Goal: Book appointment/travel/reservation

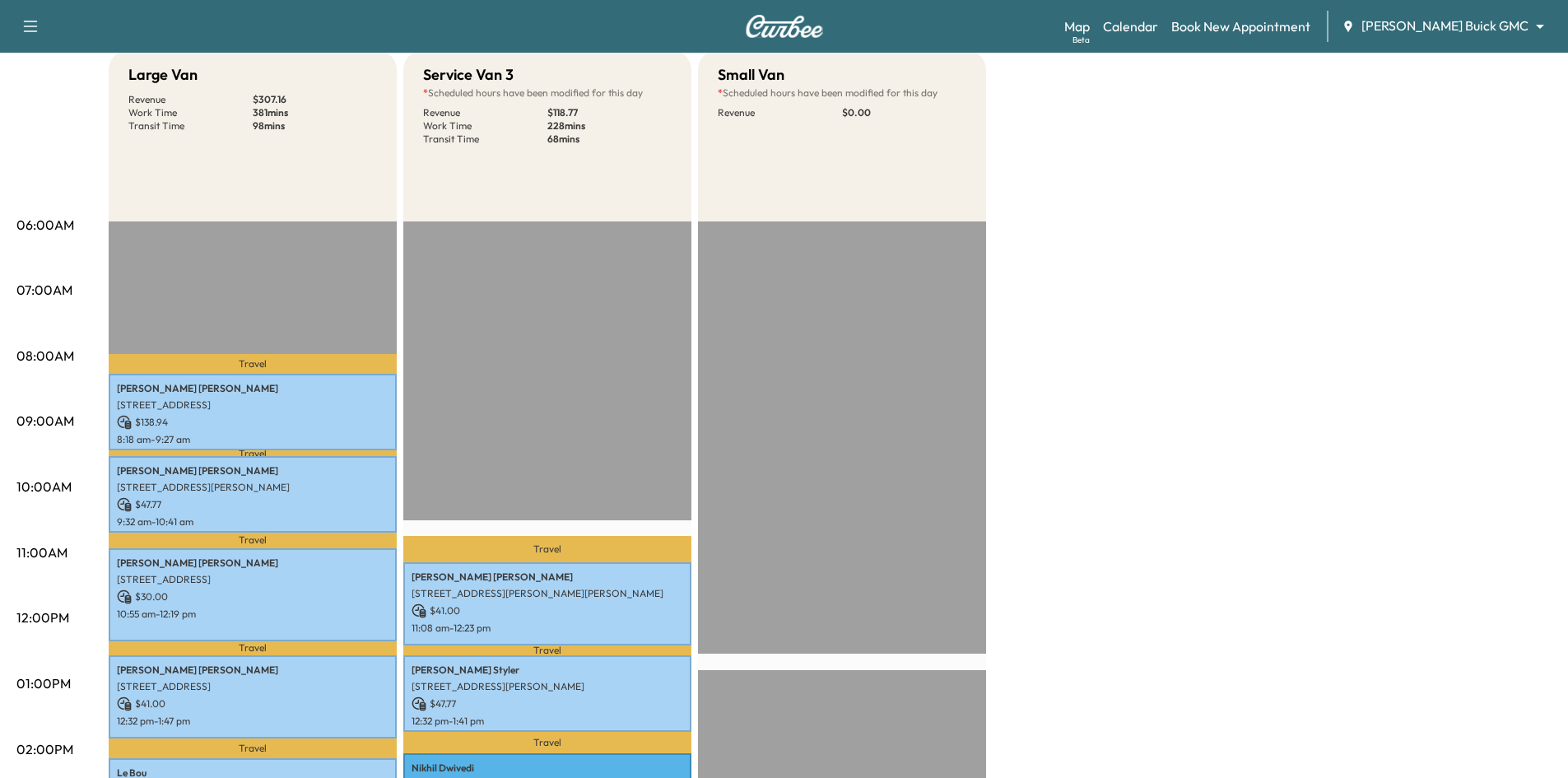
scroll to position [82, 0]
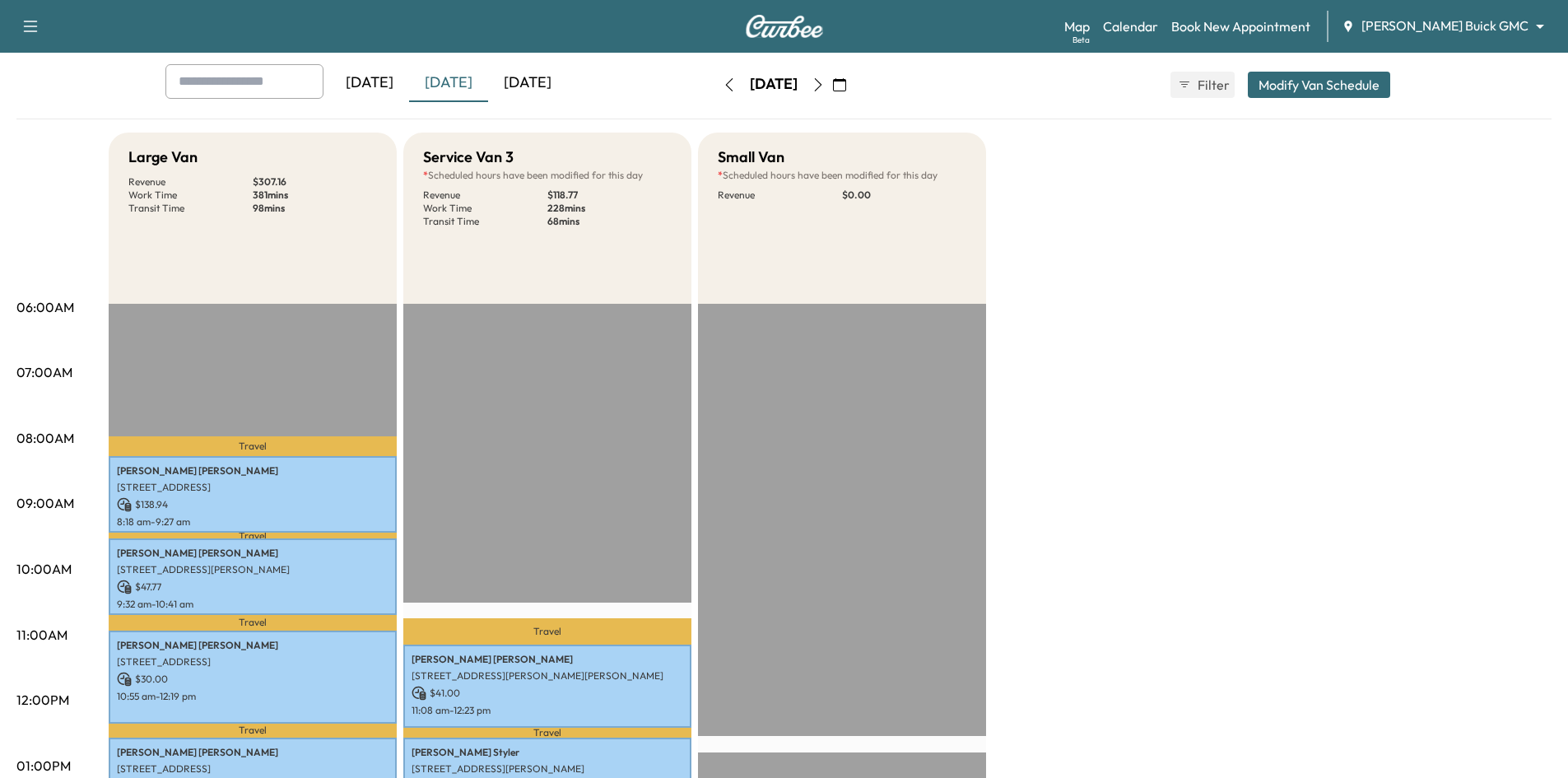
click at [847, 84] on icon "button" at bounding box center [839, 85] width 13 height 13
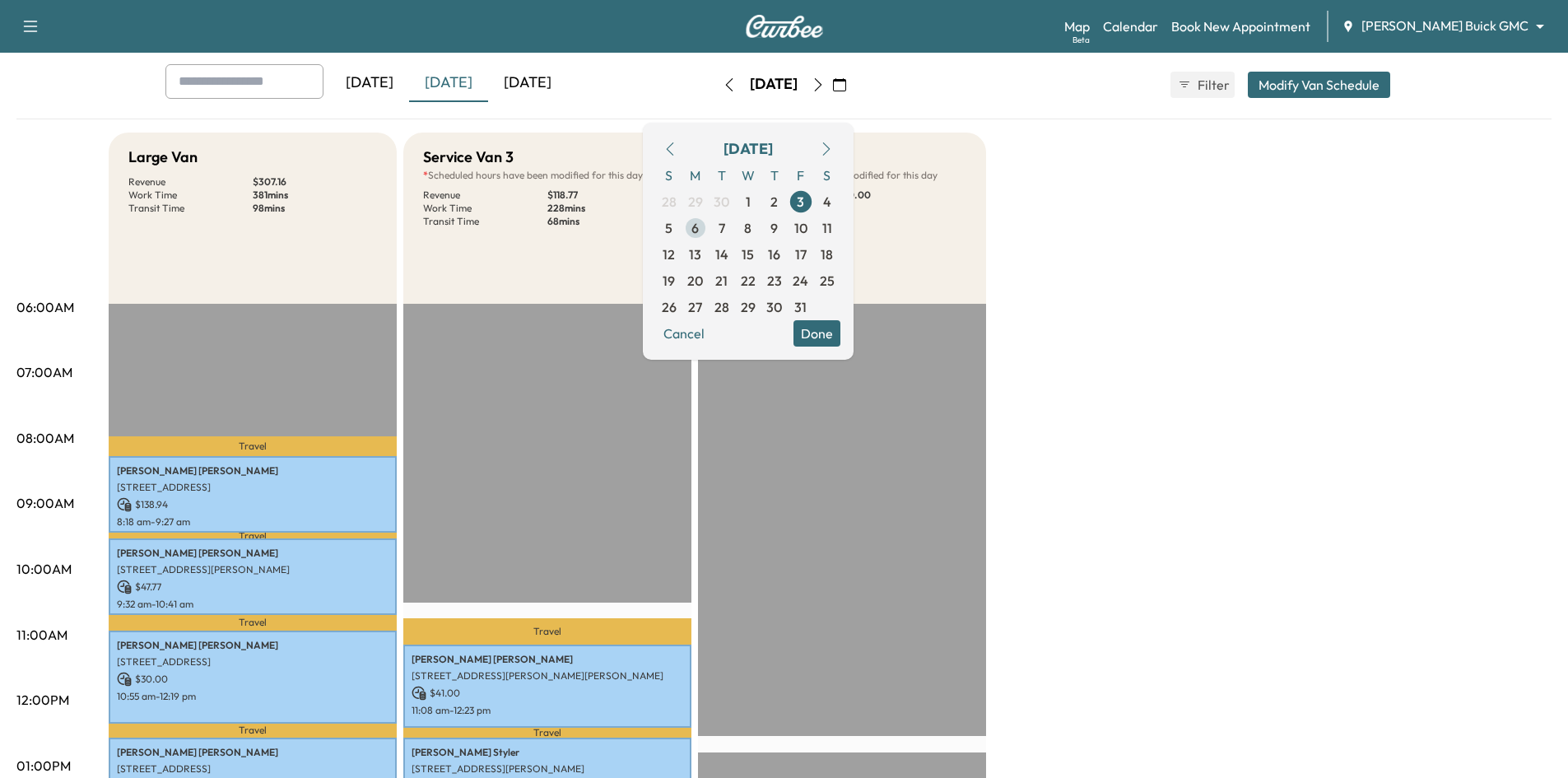
drag, startPoint x: 728, startPoint y: 228, endPoint x: 727, endPoint y: 218, distance: 10.0
click at [699, 225] on span "6" at bounding box center [696, 228] width 7 height 19
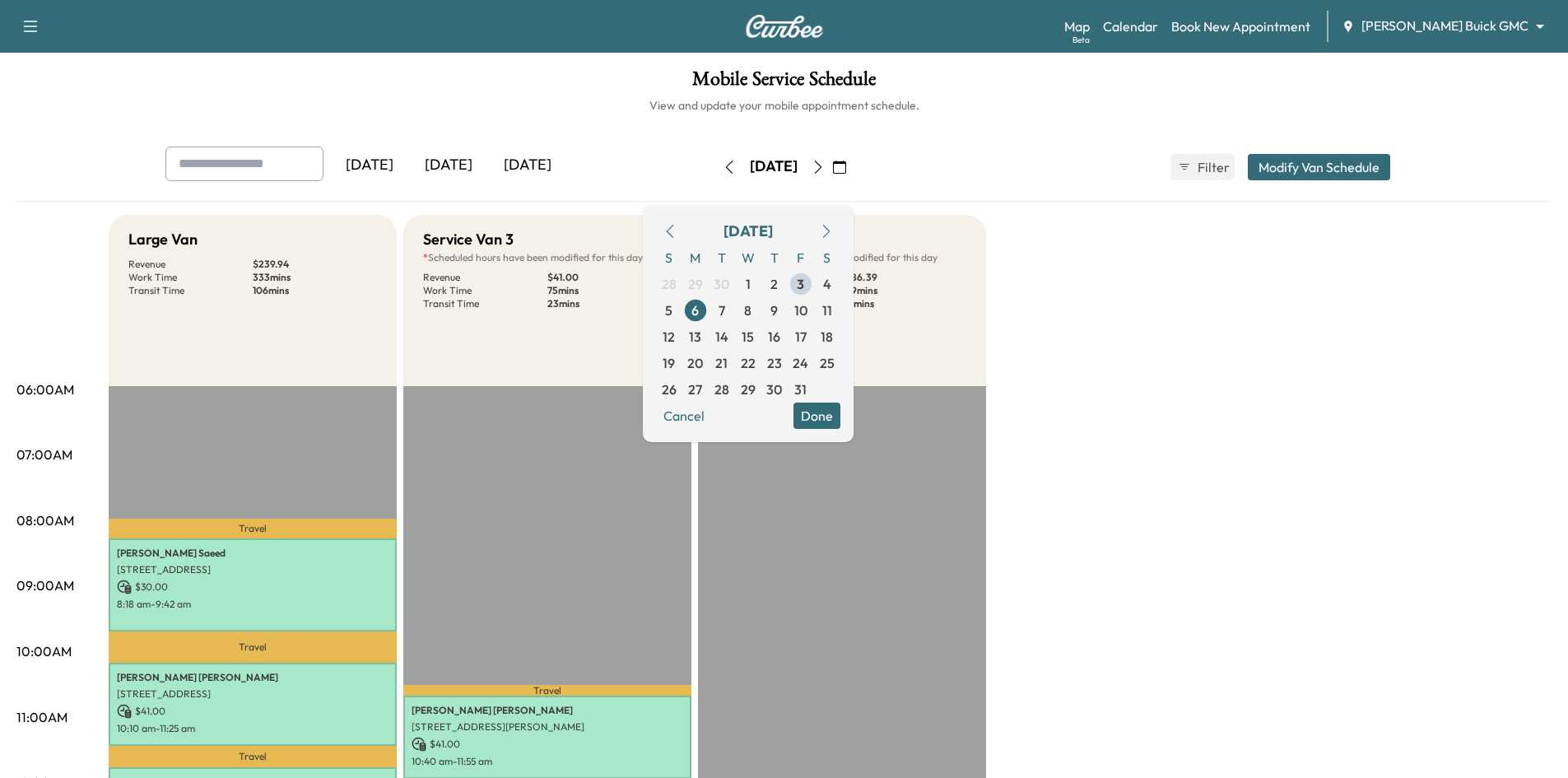
click at [840, 412] on button "Done" at bounding box center [816, 416] width 47 height 27
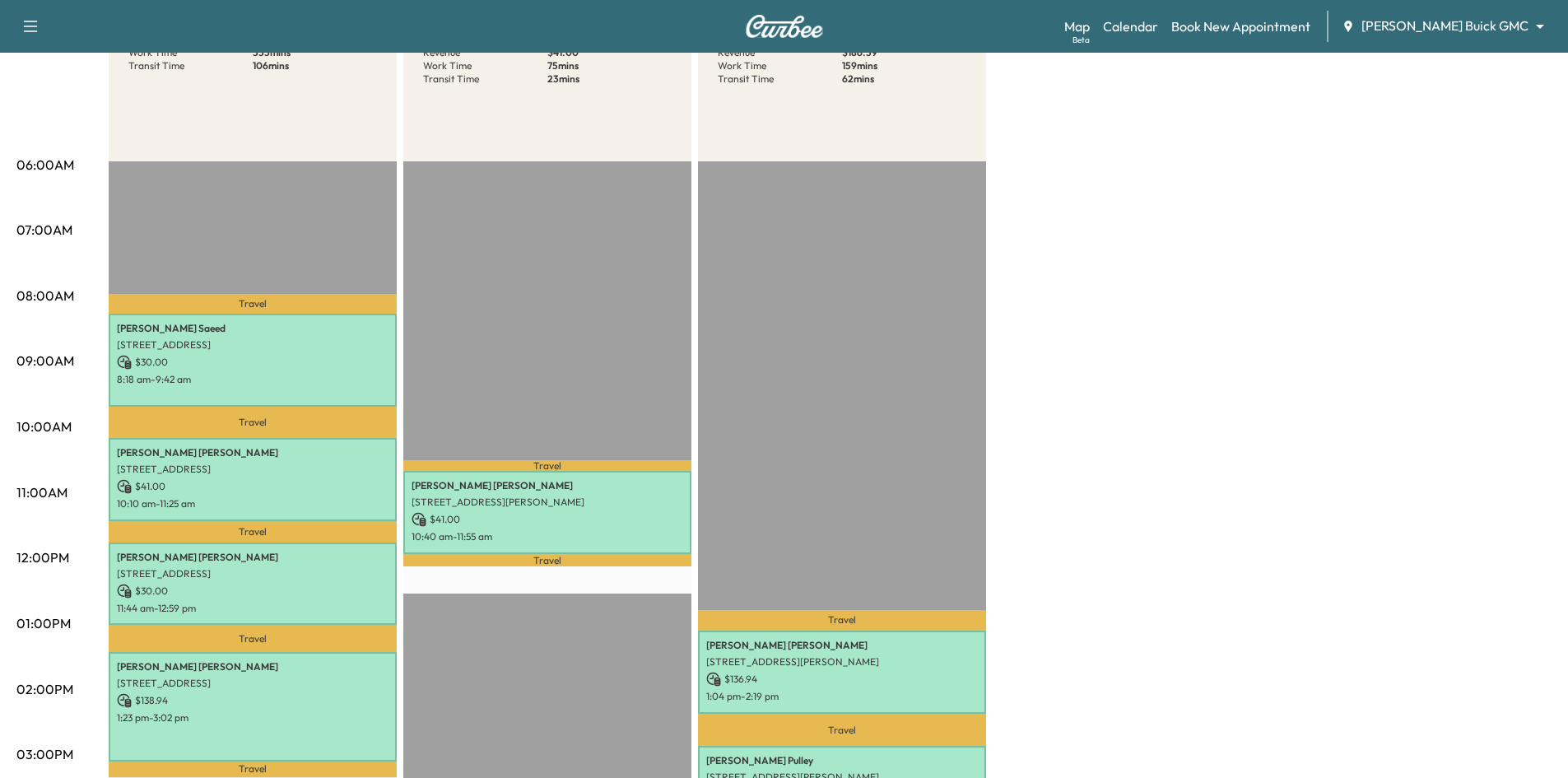
scroll to position [165, 0]
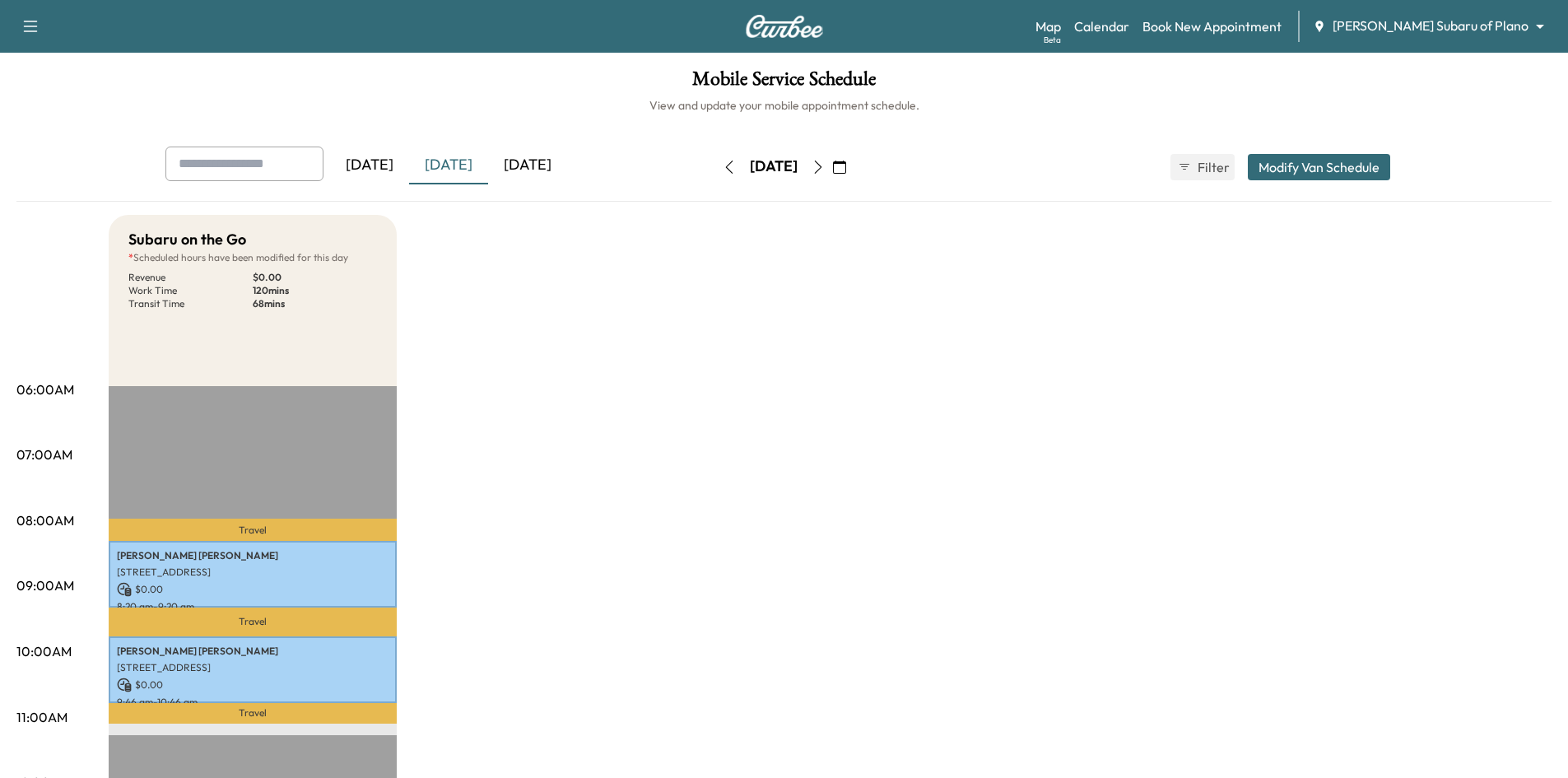
click at [847, 167] on icon "button" at bounding box center [839, 167] width 13 height 13
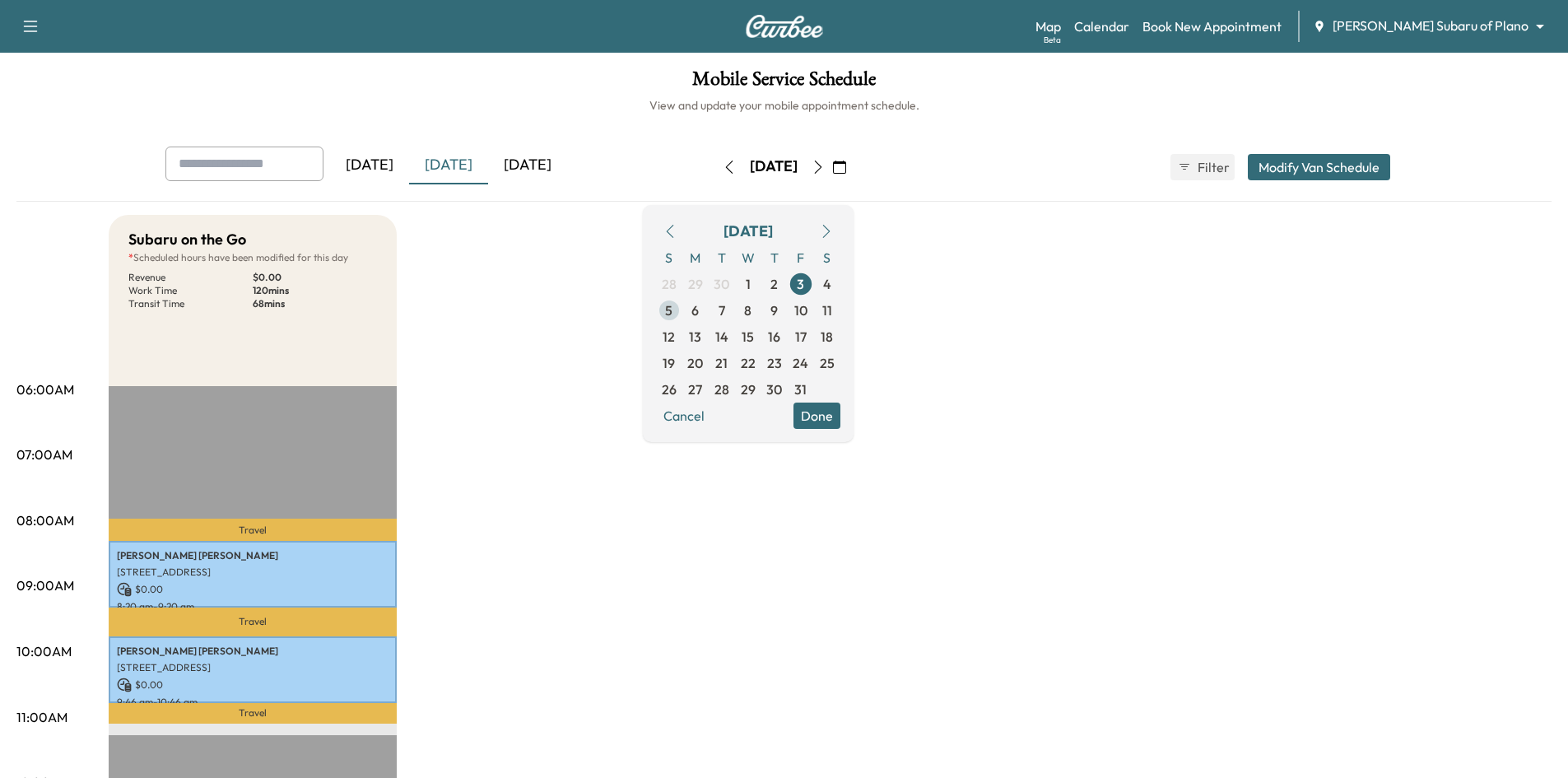
click at [699, 316] on span "6" at bounding box center [696, 310] width 7 height 19
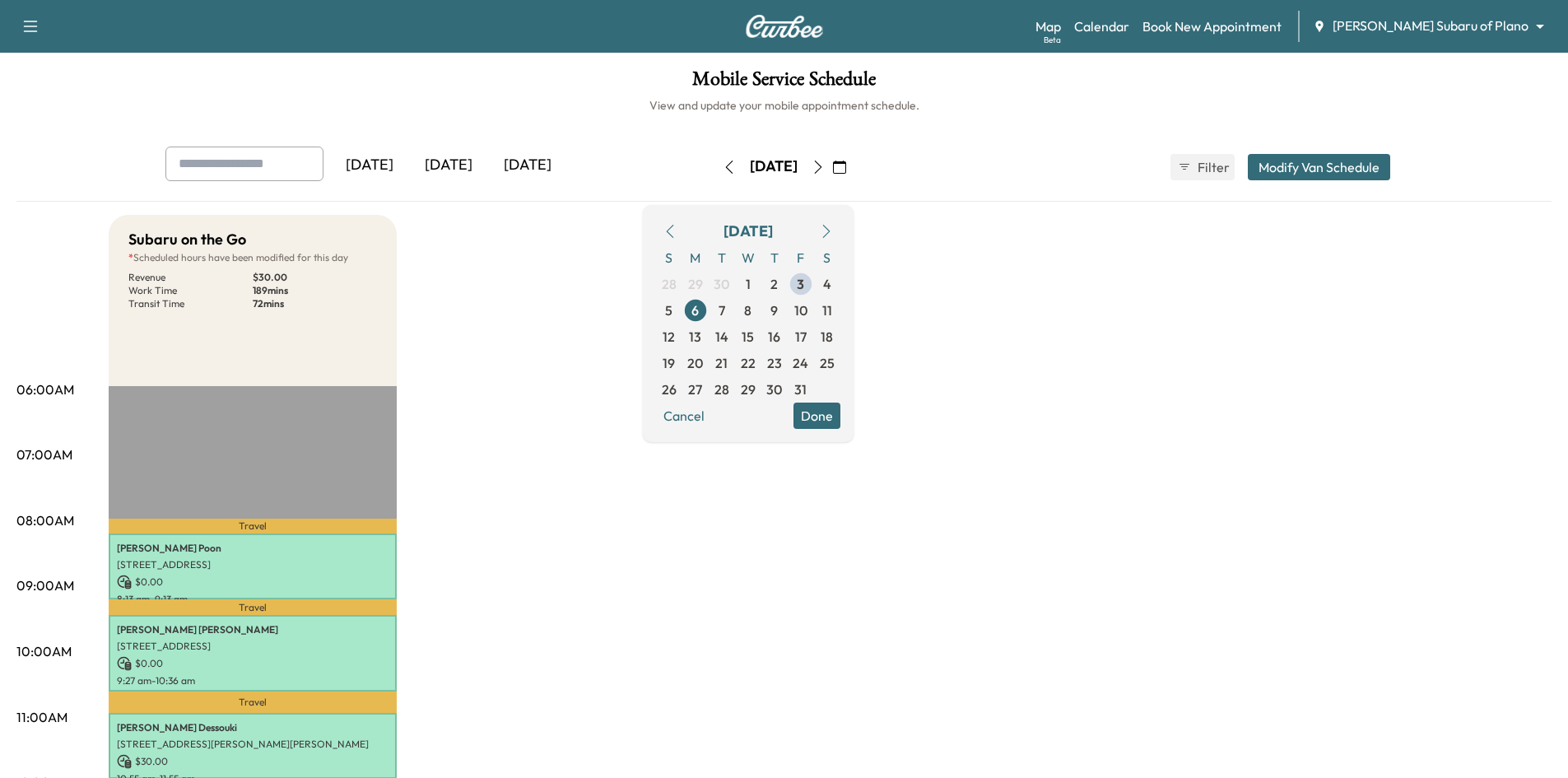
click at [840, 421] on button "Done" at bounding box center [816, 416] width 47 height 27
